Goal: Task Accomplishment & Management: Use online tool/utility

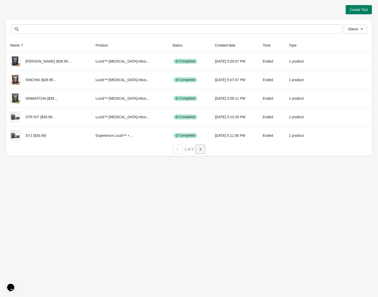
click at [198, 148] on icon "button" at bounding box center [200, 149] width 5 height 5
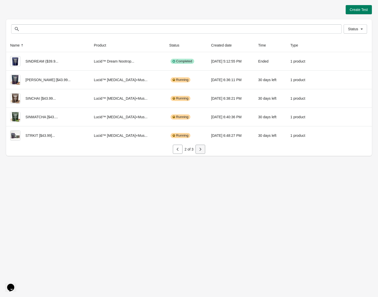
click at [200, 150] on icon "button" at bounding box center [200, 149] width 5 height 5
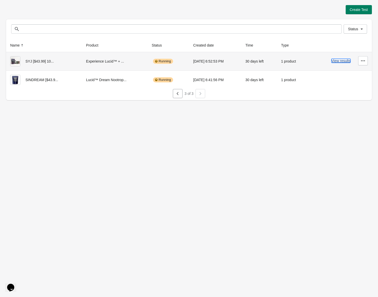
click at [339, 61] on button "View results" at bounding box center [340, 61] width 19 height 4
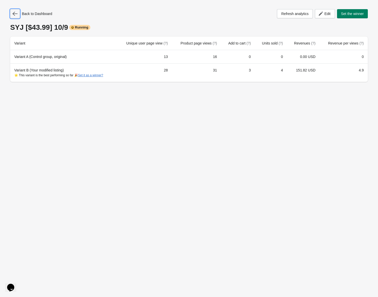
click at [17, 15] on icon "button" at bounding box center [14, 13] width 5 height 5
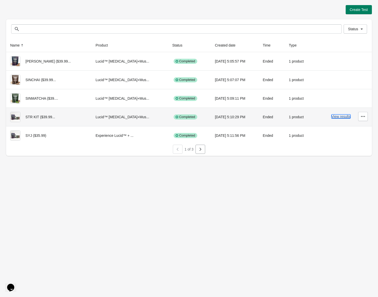
click at [335, 118] on button "View results" at bounding box center [340, 116] width 19 height 4
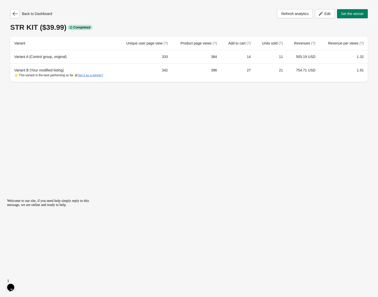
click at [6, 6] on div "Back to Dashboard Refresh analytics Edit Set the winner STR KIT ($39.99) Comple…" at bounding box center [189, 44] width 366 height 88
click at [15, 13] on icon "button" at bounding box center [14, 14] width 5 height 4
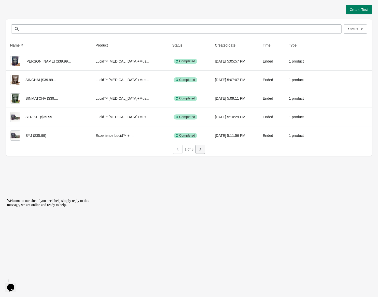
click at [202, 150] on icon "button" at bounding box center [200, 149] width 5 height 5
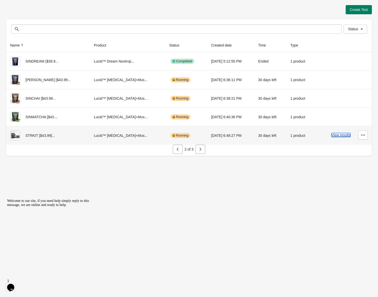
click at [339, 135] on button "View results" at bounding box center [340, 135] width 19 height 4
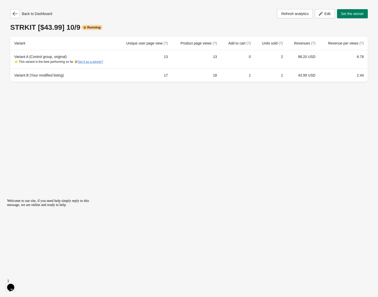
click at [103, 11] on div "Back to Dashboard Refresh analytics Edit Set the winner" at bounding box center [188, 13] width 357 height 9
click at [15, 13] on icon "button" at bounding box center [14, 13] width 5 height 5
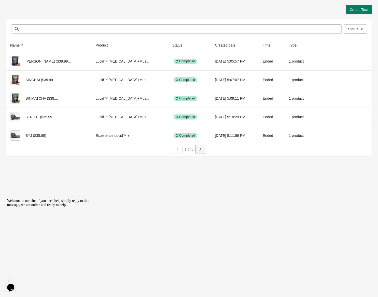
click at [200, 147] on icon "button" at bounding box center [200, 149] width 5 height 5
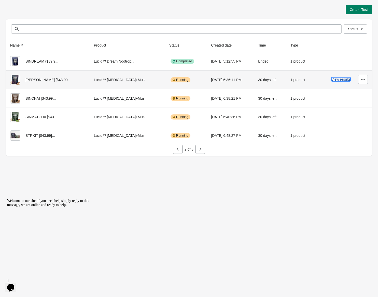
click at [343, 79] on button "View results" at bounding box center [340, 79] width 19 height 4
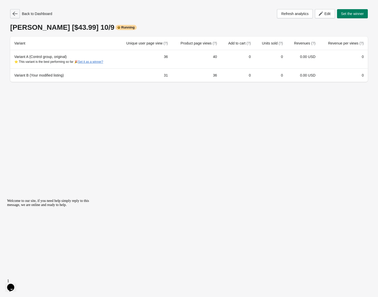
click at [17, 12] on icon "button" at bounding box center [14, 13] width 5 height 5
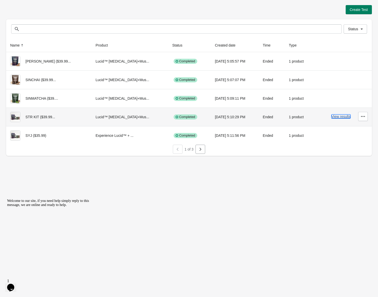
click at [341, 115] on button "View results" at bounding box center [340, 116] width 19 height 4
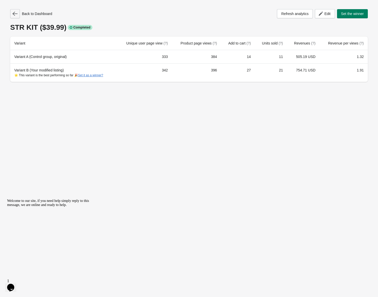
click at [16, 15] on icon "button" at bounding box center [14, 13] width 5 height 5
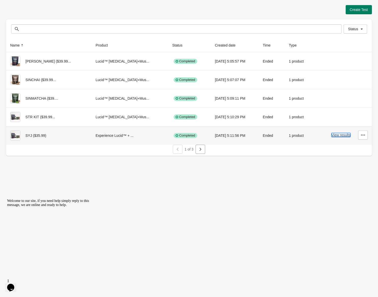
click at [334, 135] on button "View results" at bounding box center [340, 135] width 19 height 4
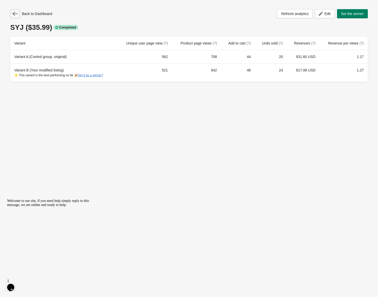
click at [13, 11] on icon "button" at bounding box center [14, 13] width 5 height 5
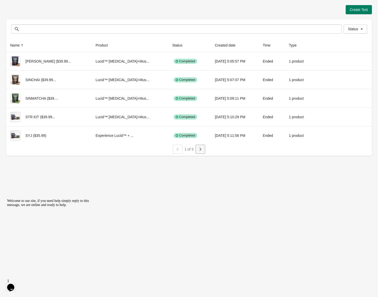
click at [196, 151] on button "button" at bounding box center [200, 149] width 10 height 9
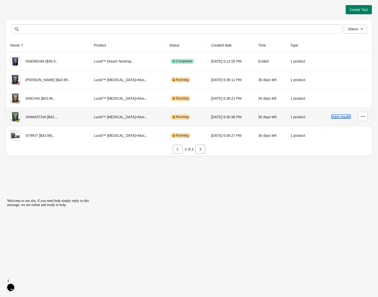
click at [344, 116] on button "View results" at bounding box center [340, 116] width 19 height 4
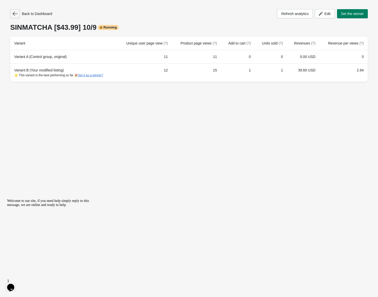
click at [18, 13] on button "button" at bounding box center [15, 13] width 10 height 9
